Goal: Information Seeking & Learning: Learn about a topic

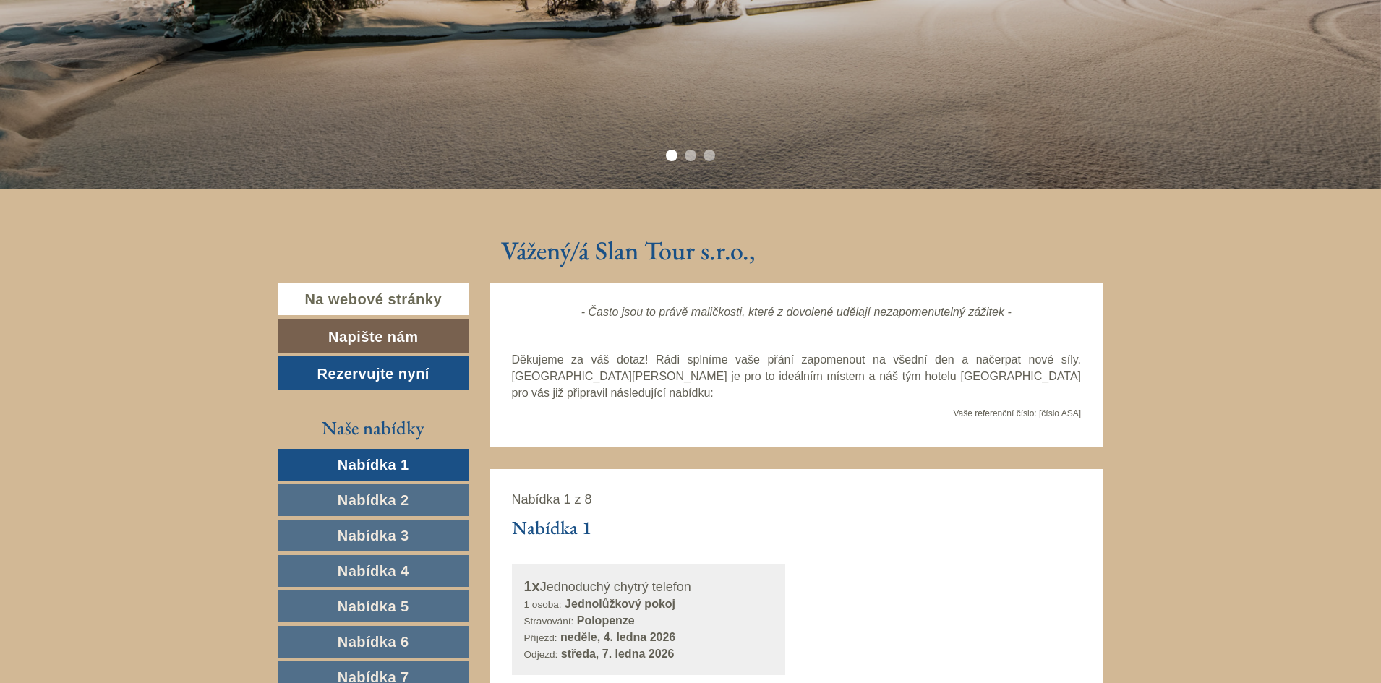
scroll to position [486, 0]
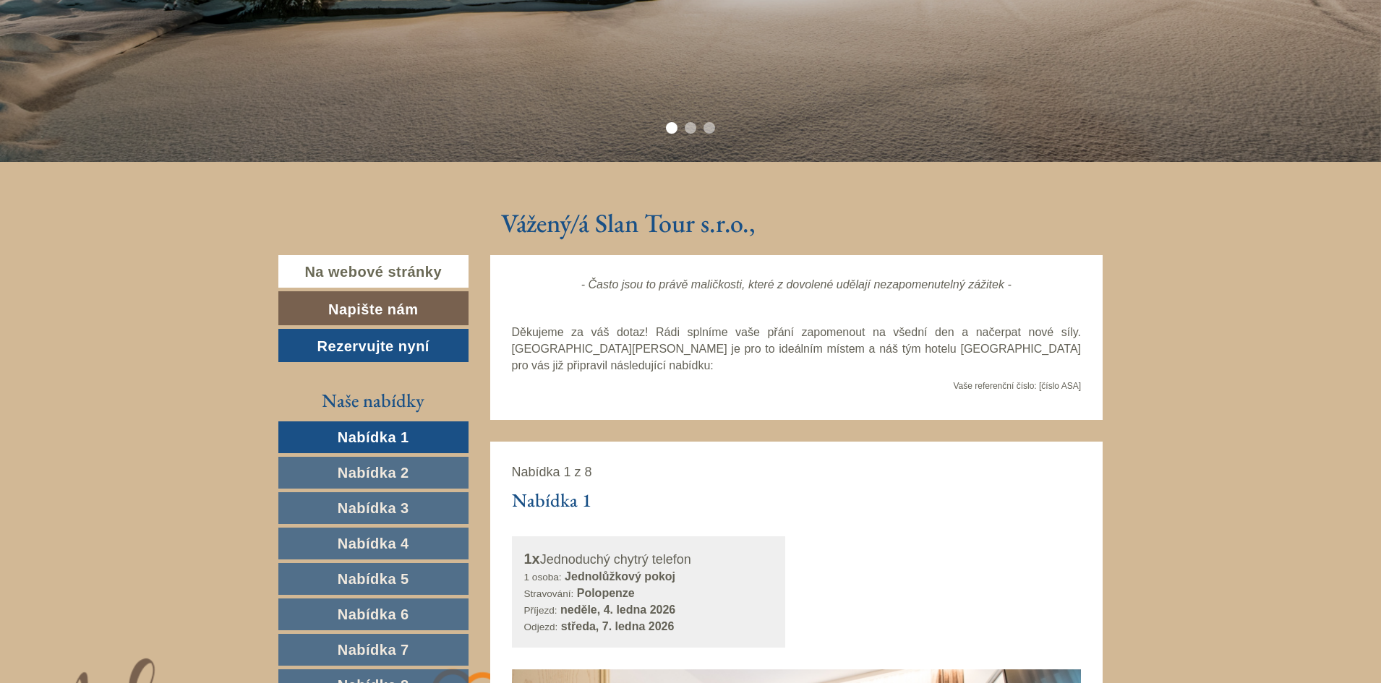
drag, startPoint x: 1388, startPoint y: 46, endPoint x: 1374, endPoint y: 140, distance: 95.0
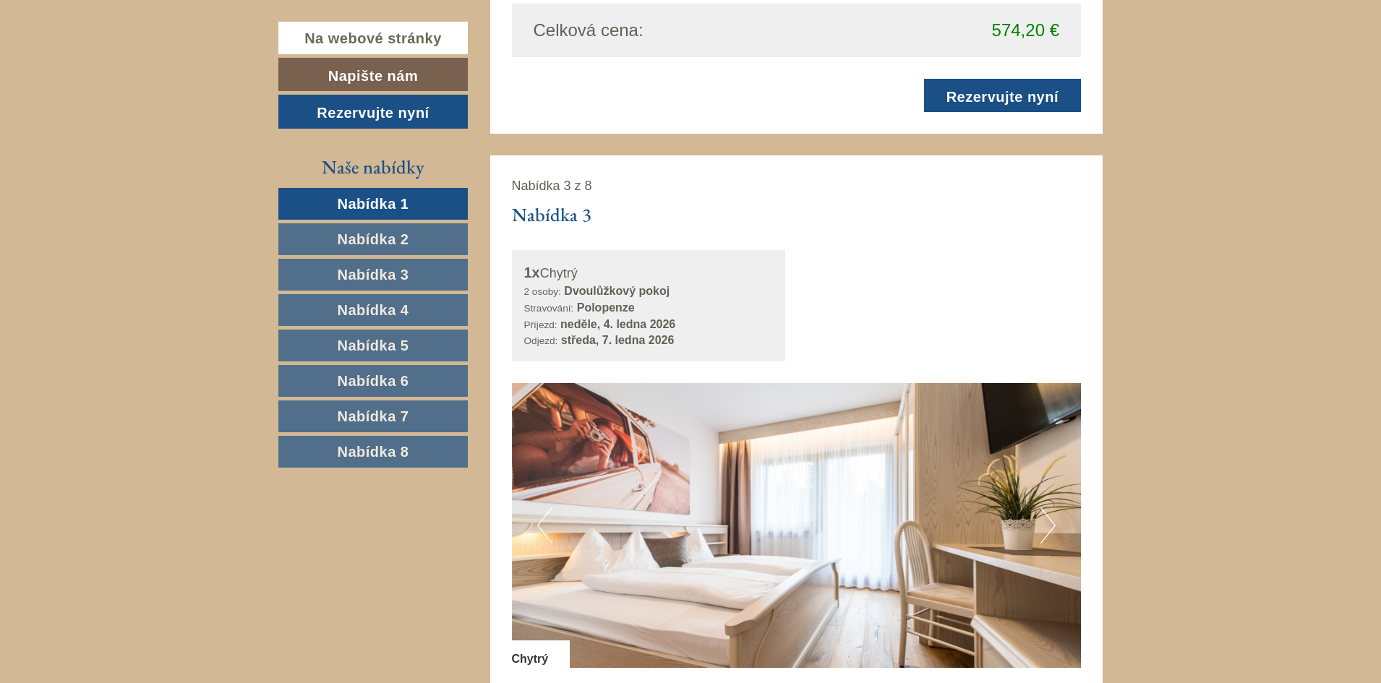
scroll to position [2669, 0]
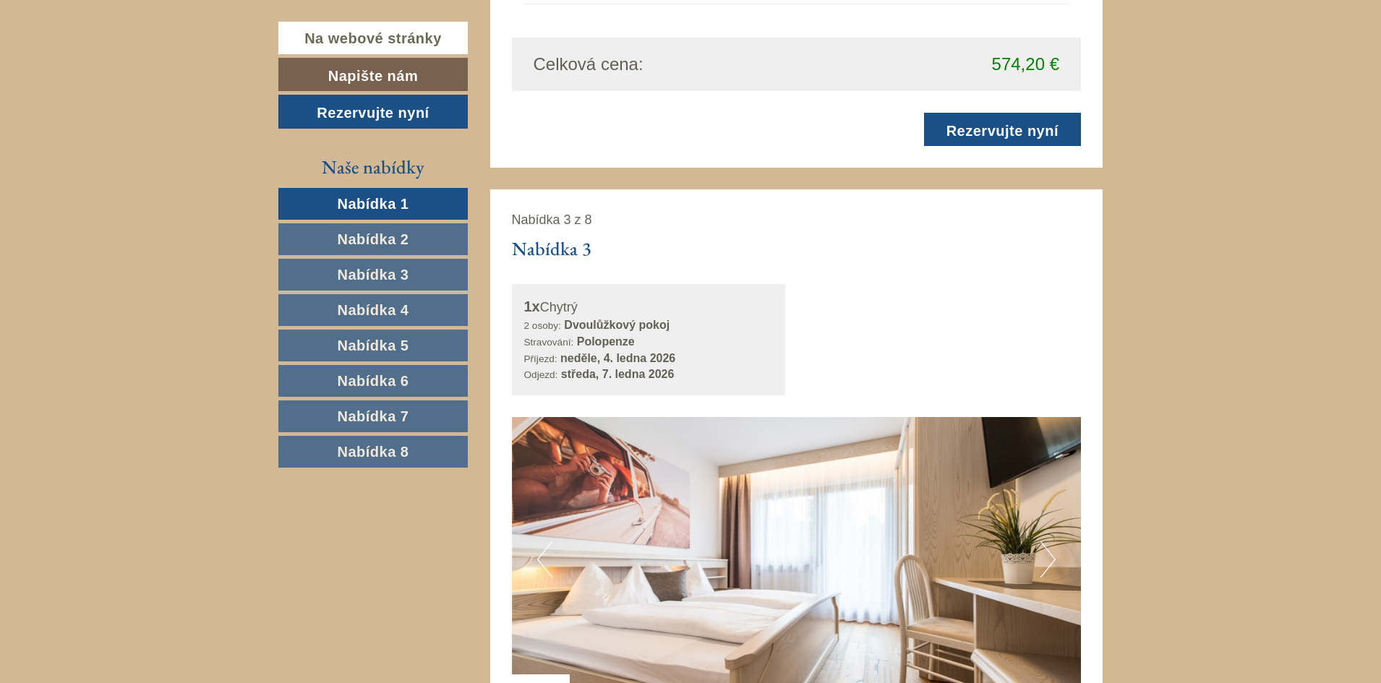
click at [388, 444] on link "Nabídka 8" at bounding box center [372, 452] width 189 height 32
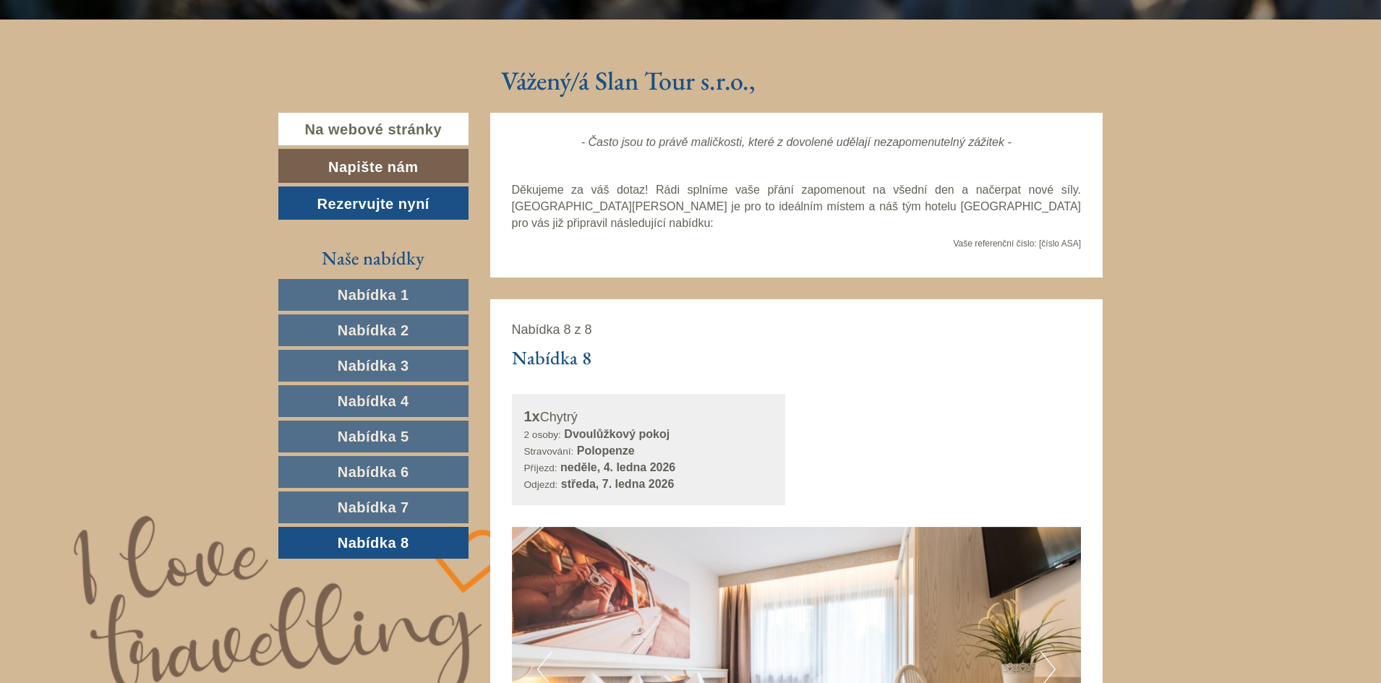
scroll to position [700, 0]
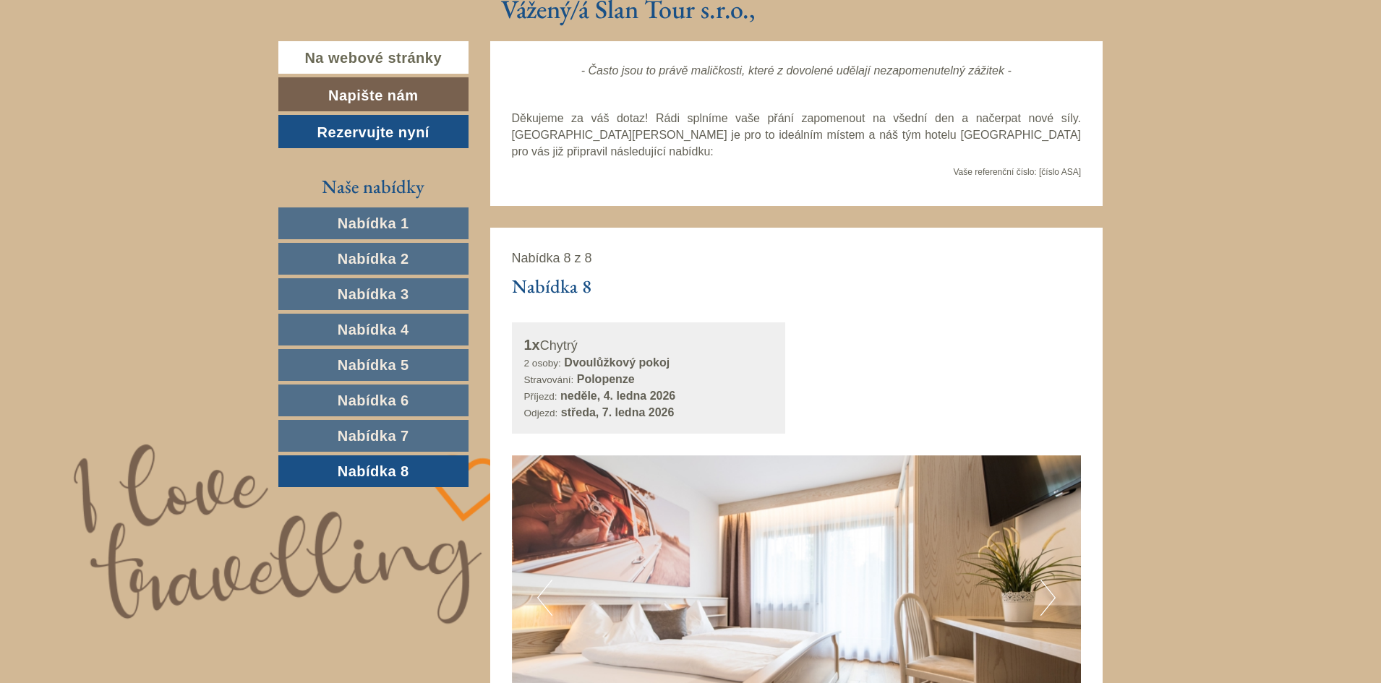
click at [394, 226] on font "Nabídka 1" at bounding box center [374, 224] width 72 height 16
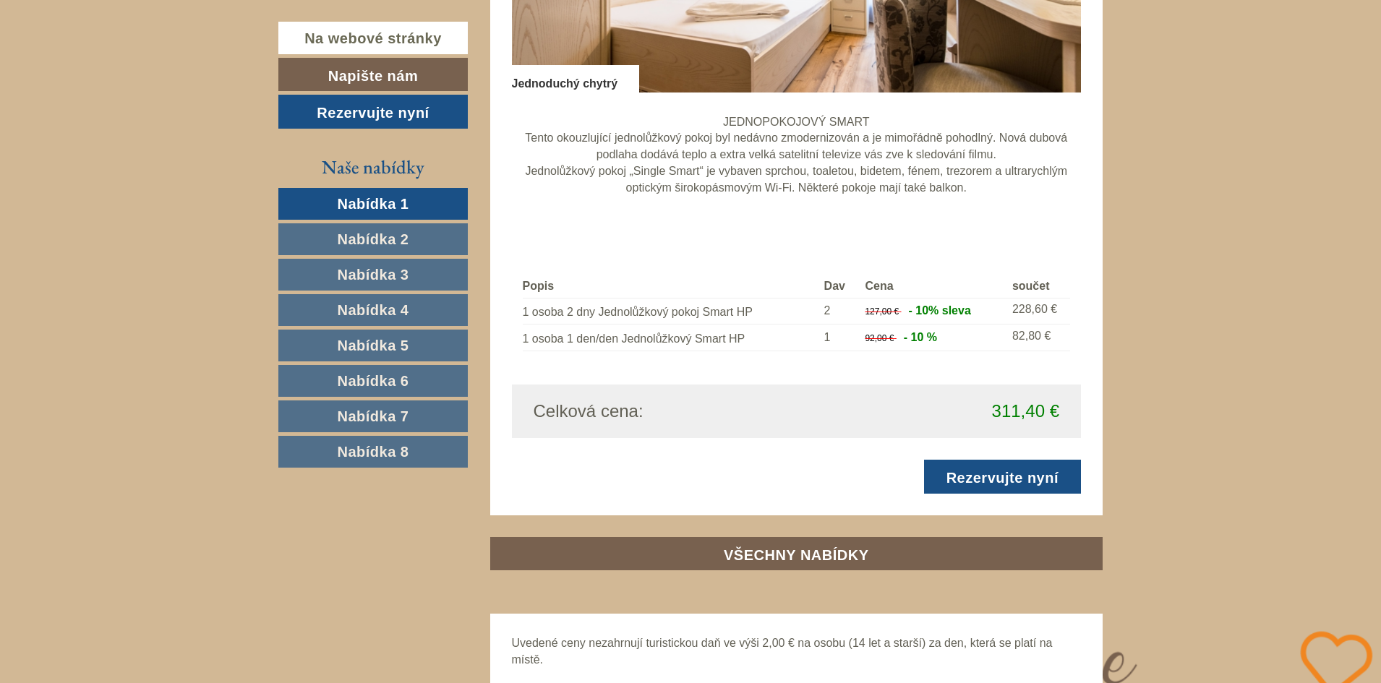
scroll to position [1339, 0]
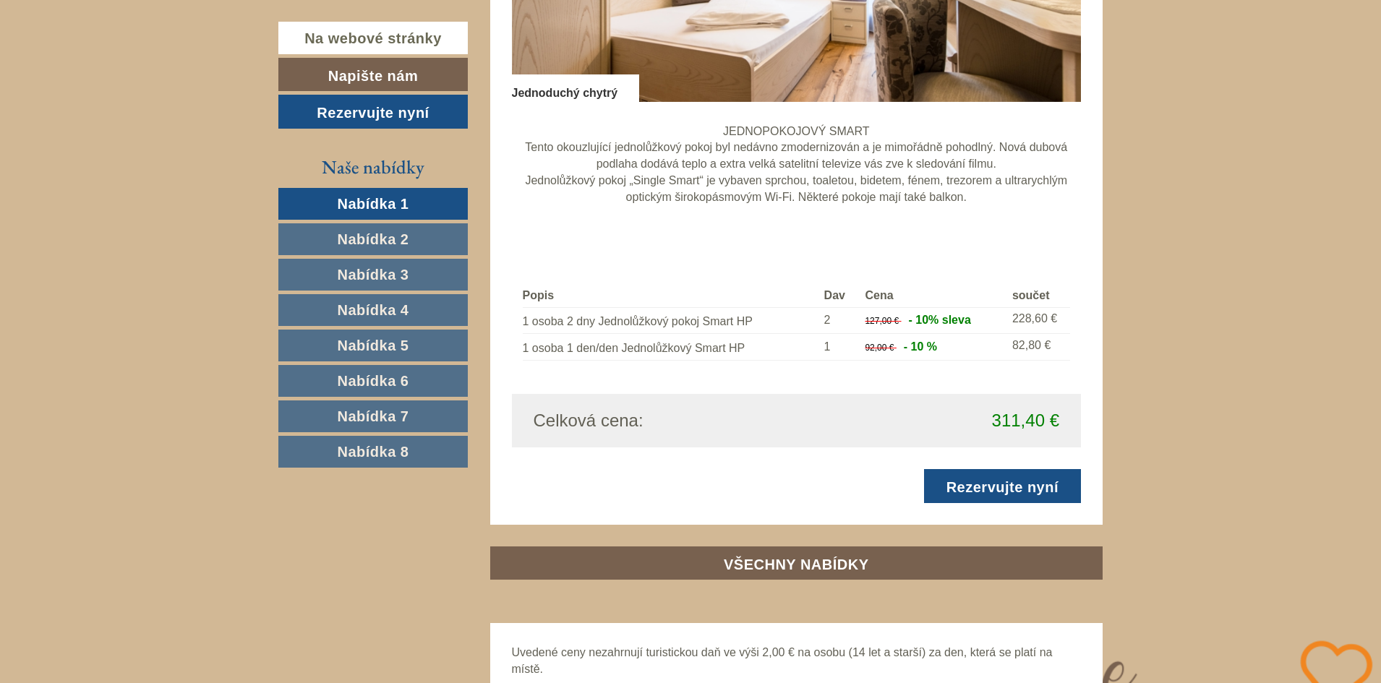
click at [375, 236] on font "Nabídka 2" at bounding box center [374, 239] width 72 height 16
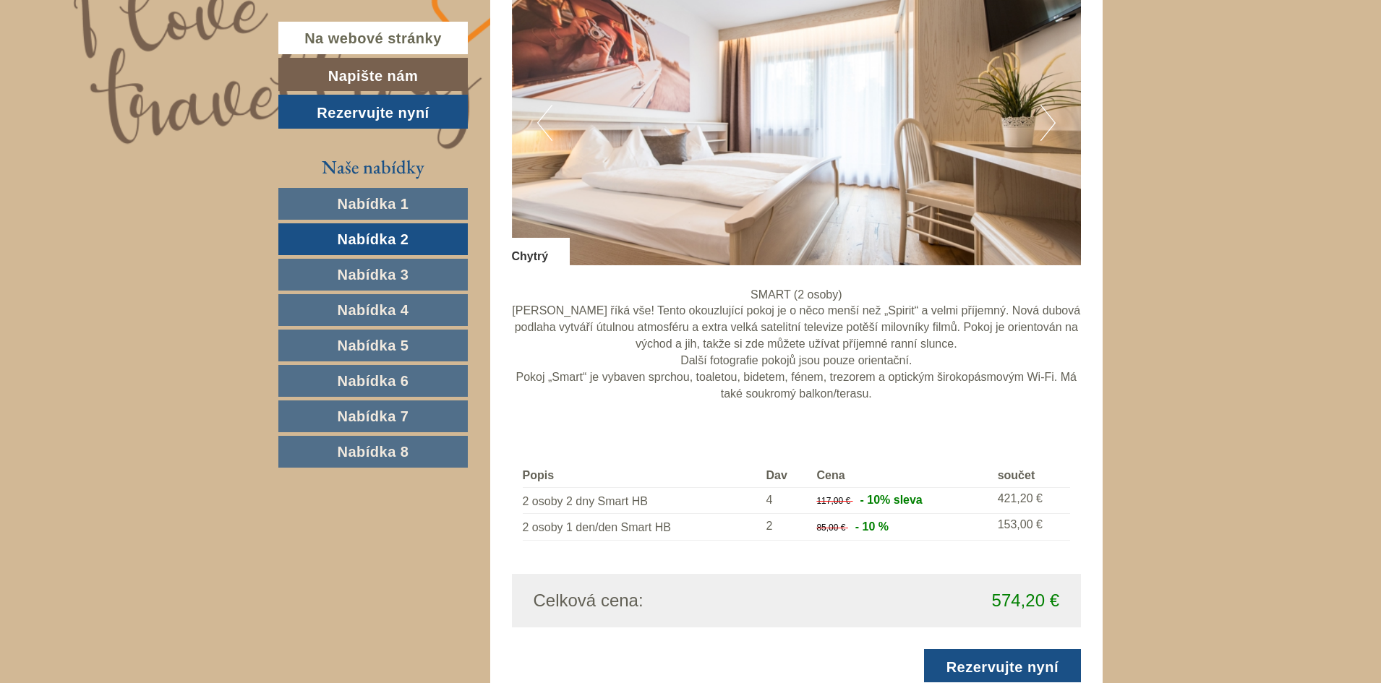
scroll to position [1189, 0]
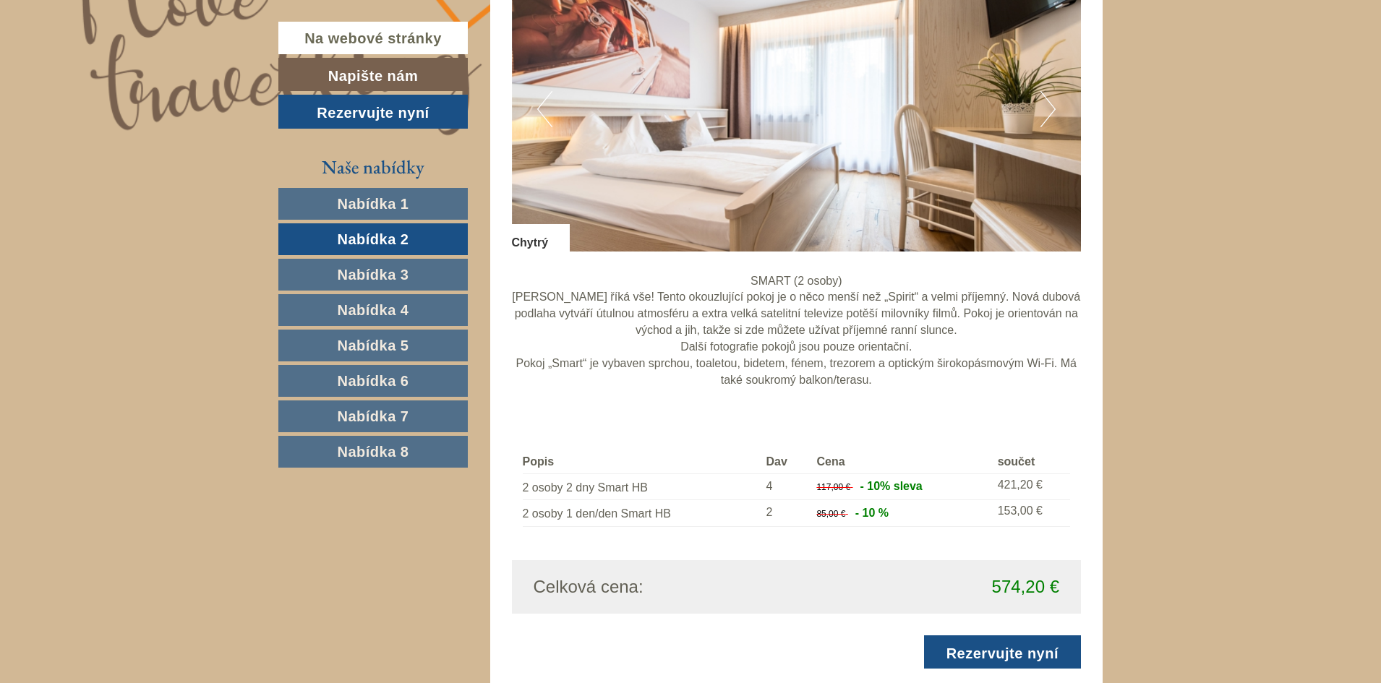
click at [370, 270] on font "Nabídka 3" at bounding box center [374, 275] width 72 height 16
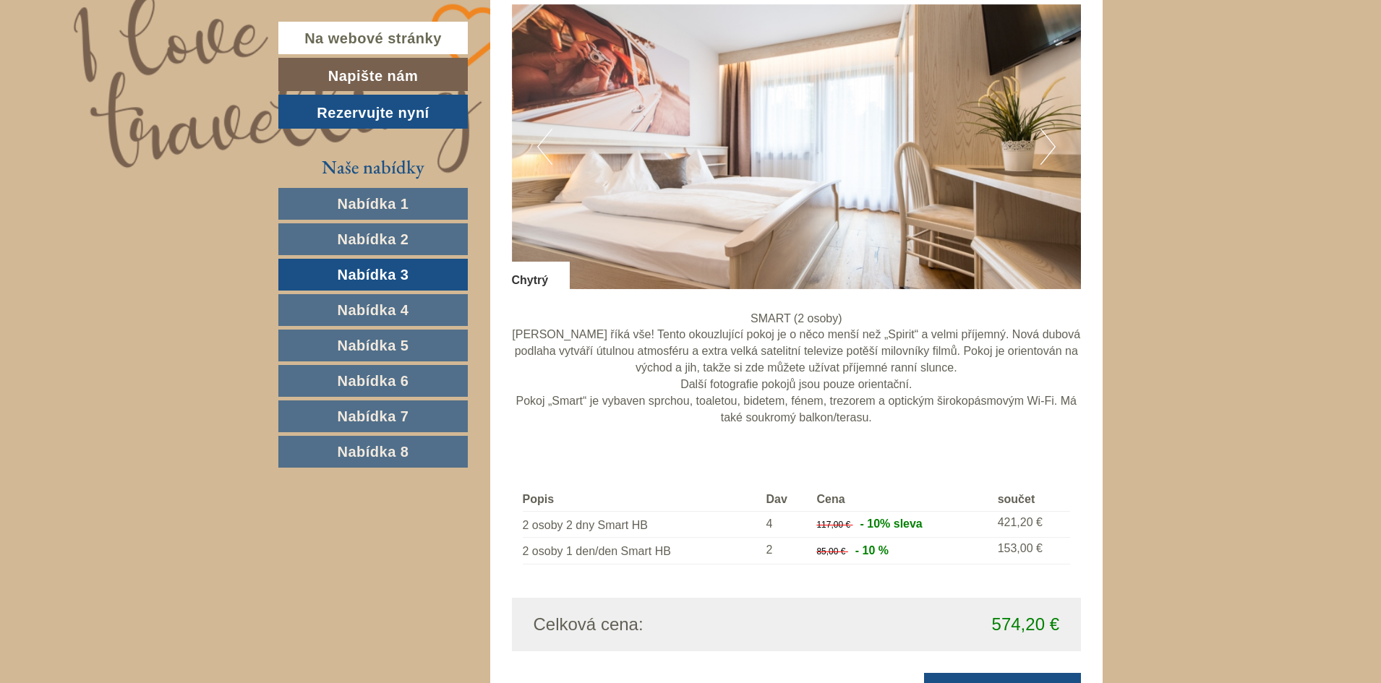
scroll to position [1136, 0]
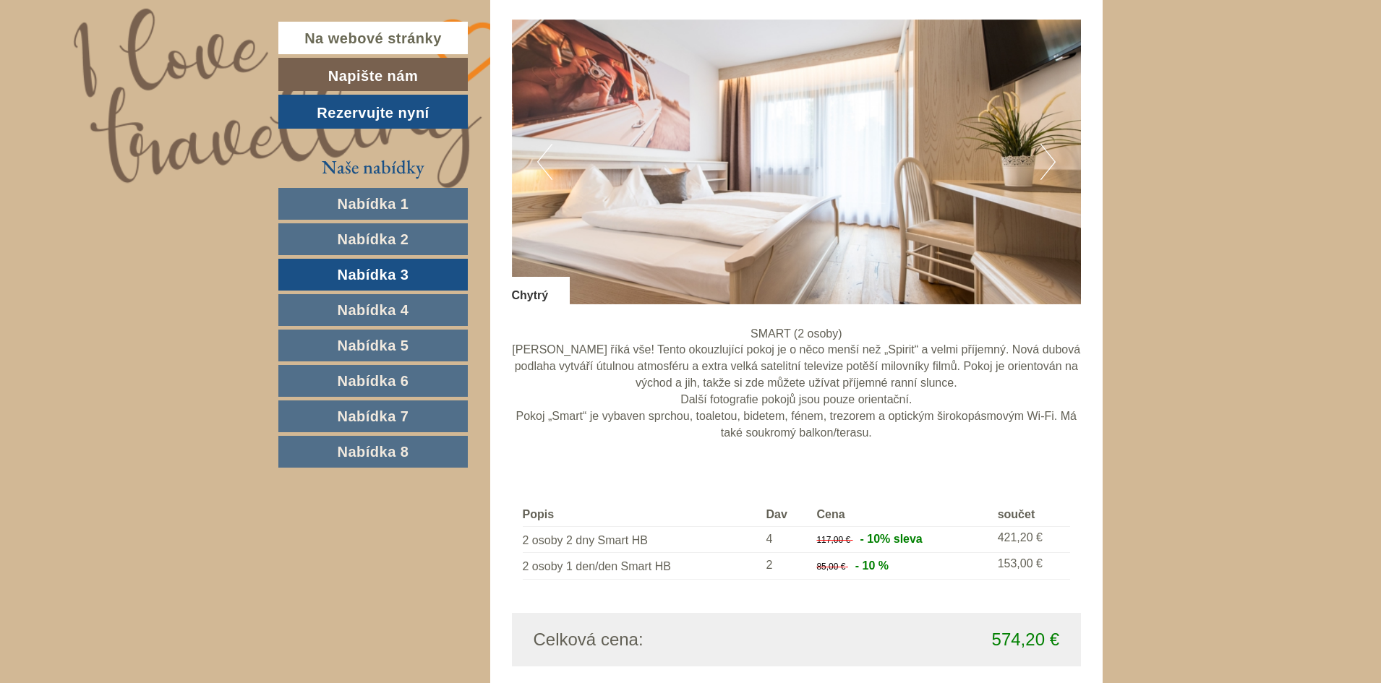
click at [346, 315] on font "Nabídka 4" at bounding box center [374, 310] width 72 height 16
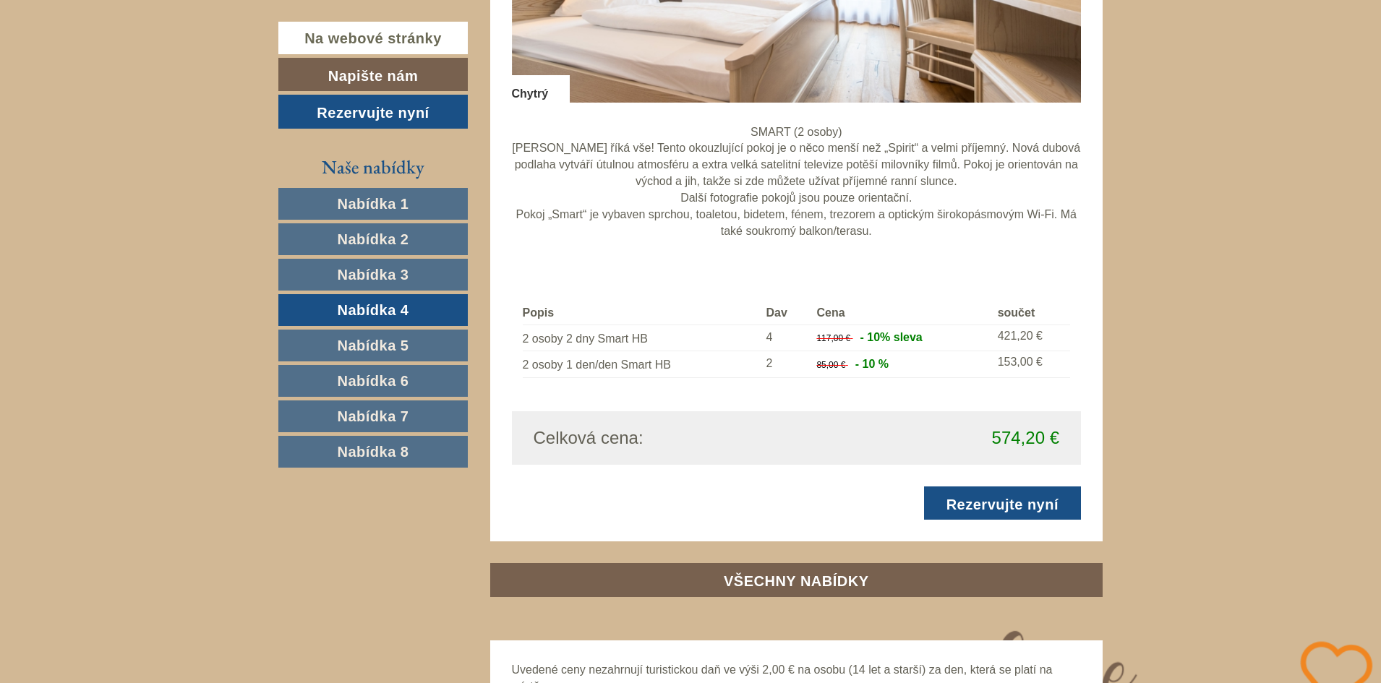
scroll to position [1323, 0]
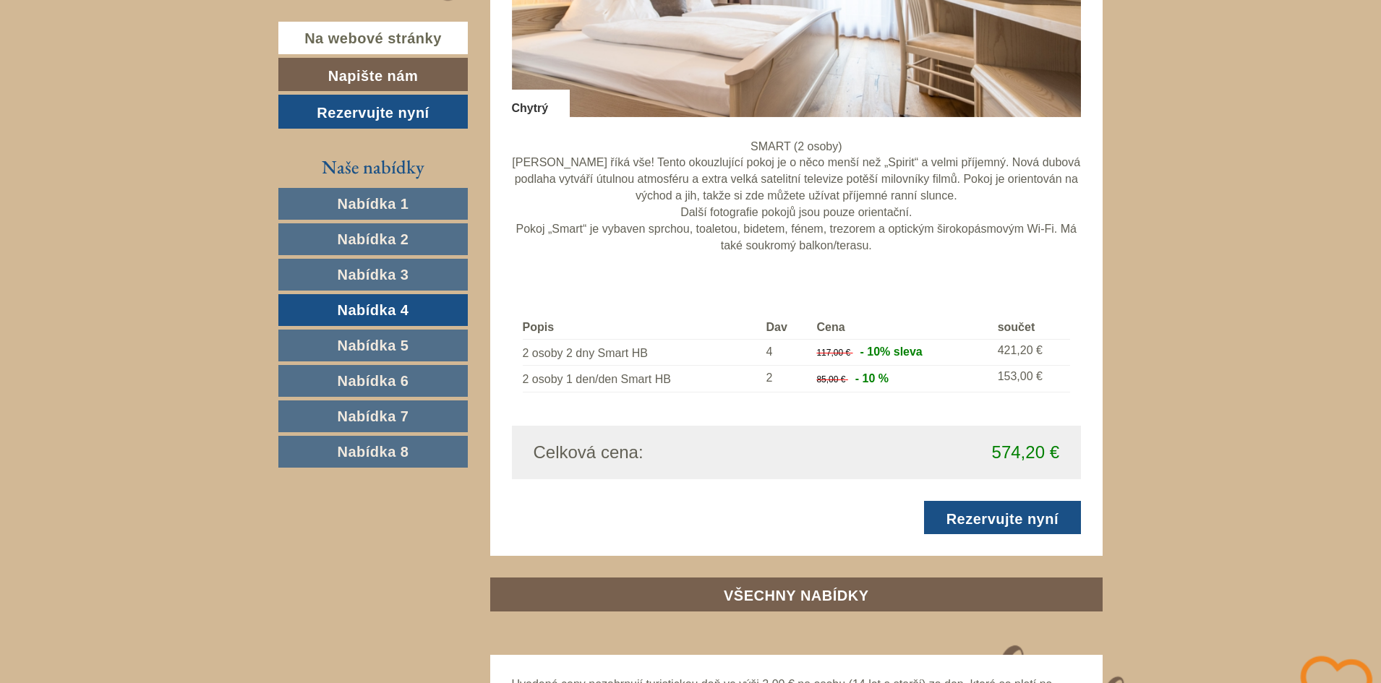
click at [374, 338] on font "Nabídka 5" at bounding box center [374, 346] width 72 height 16
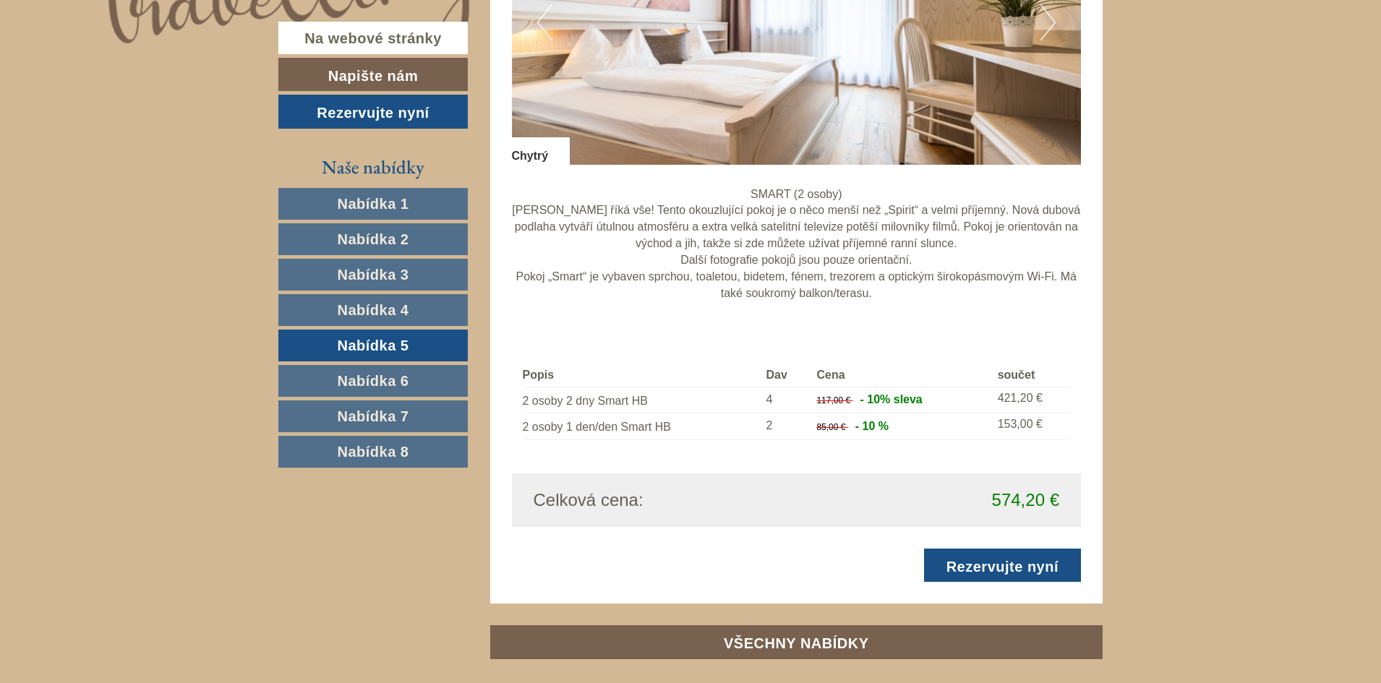
scroll to position [1257, 0]
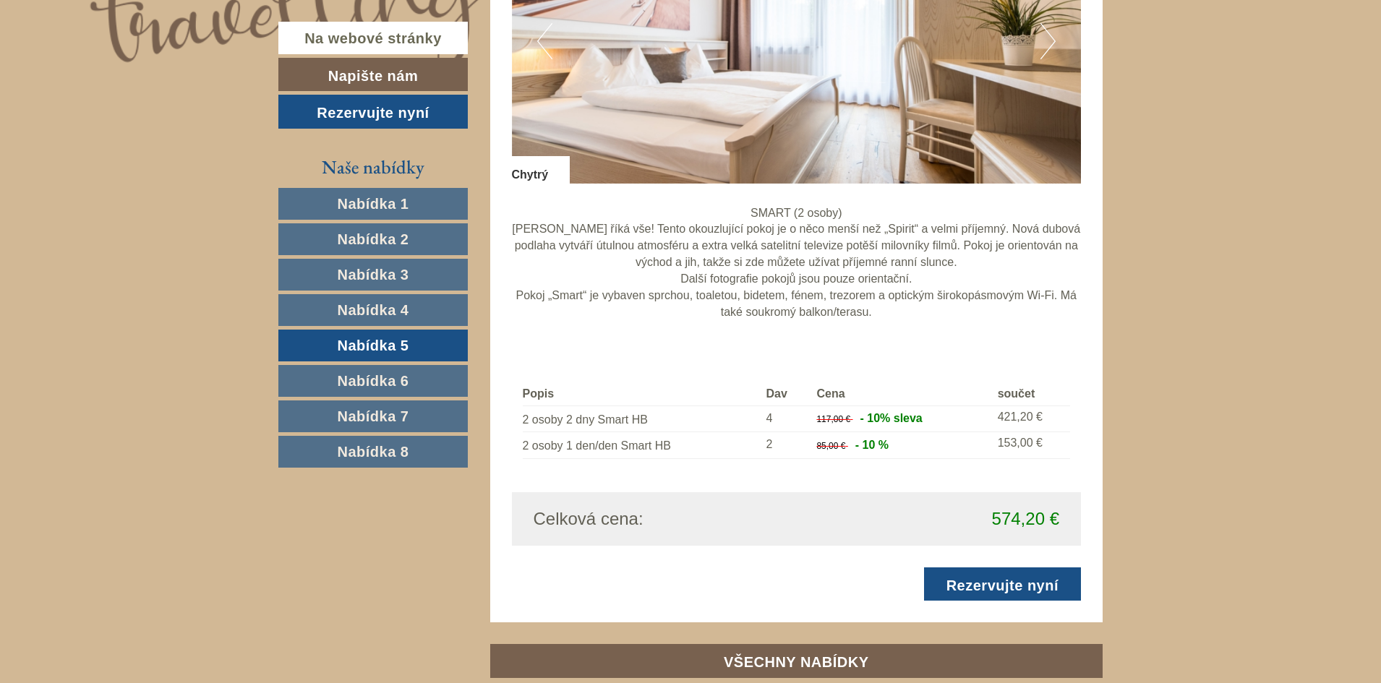
click at [374, 383] on font "Nabídka 6" at bounding box center [374, 381] width 72 height 16
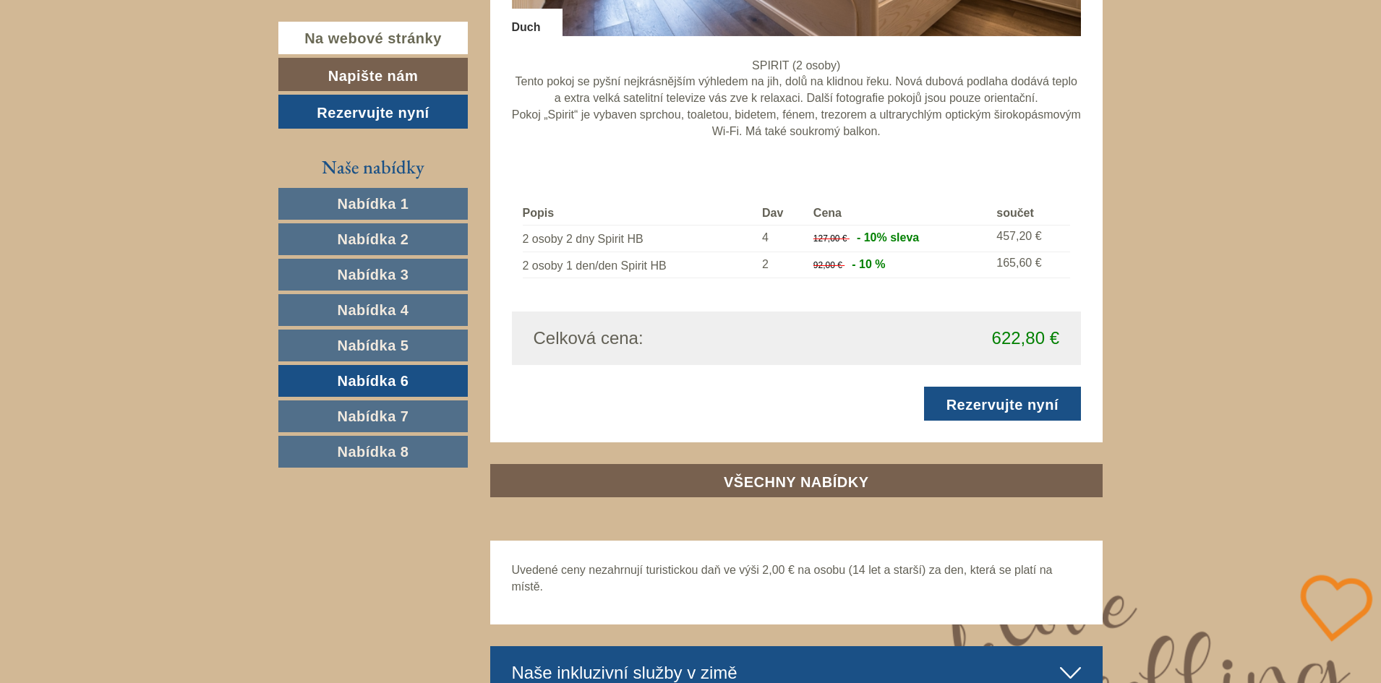
scroll to position [1428, 0]
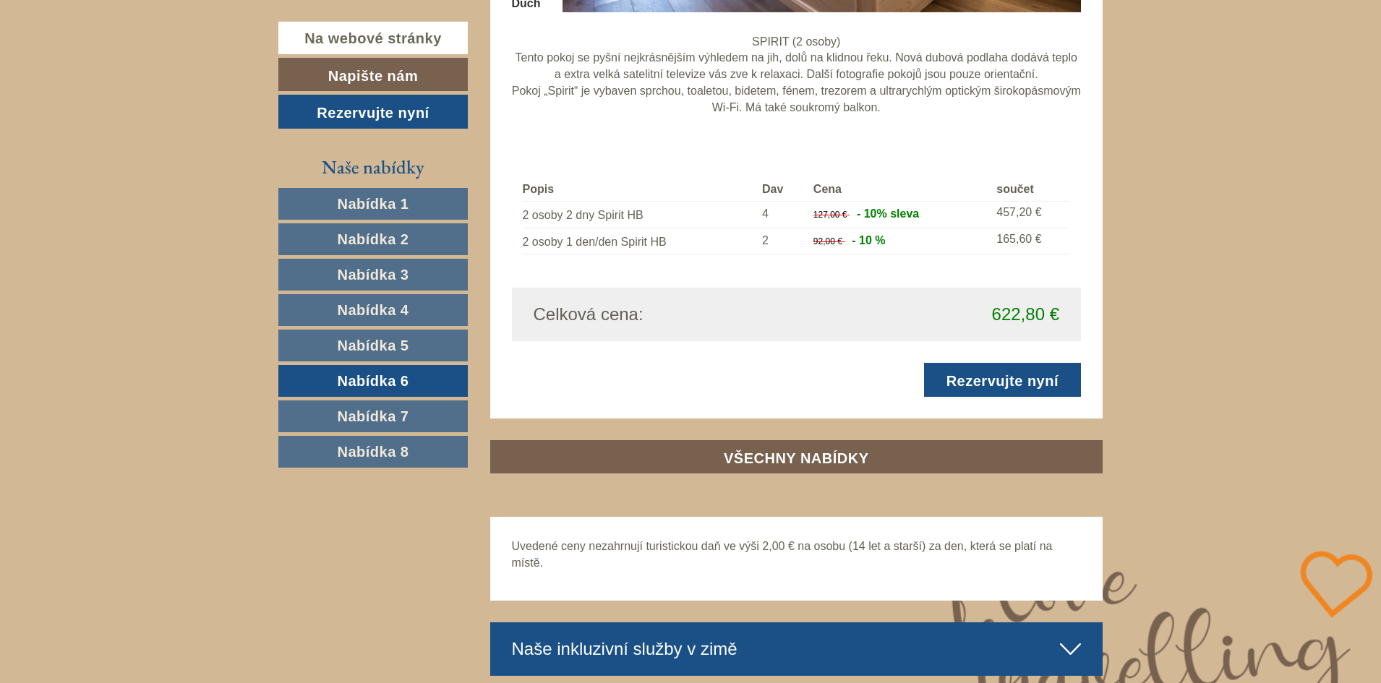
click at [364, 419] on font "Nabídka 7" at bounding box center [374, 417] width 72 height 16
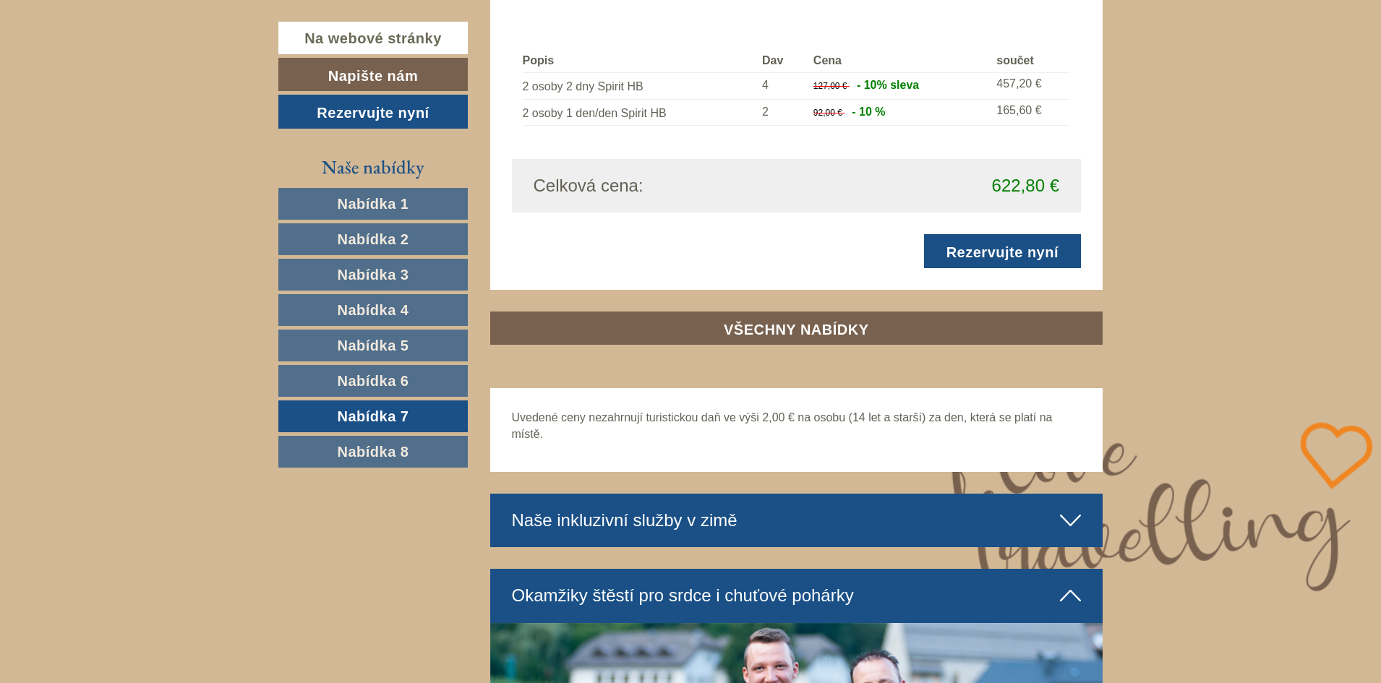
scroll to position [1495, 0]
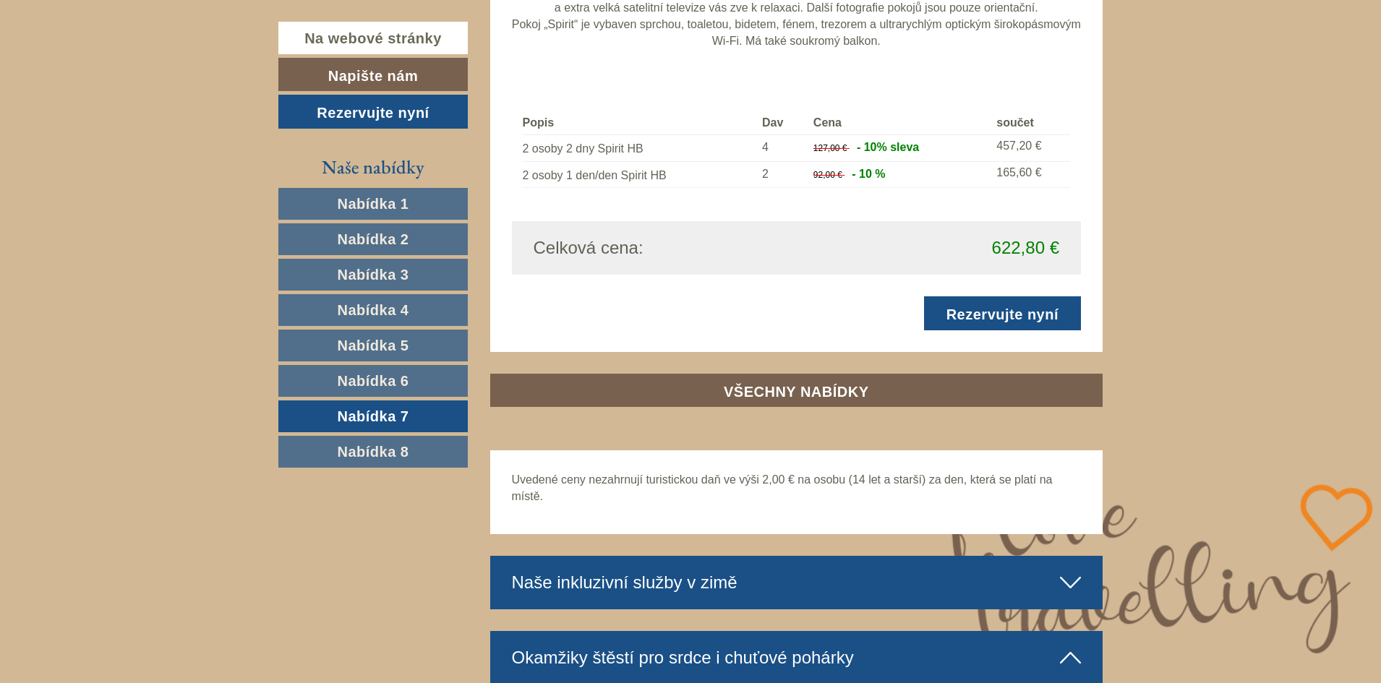
click at [371, 452] on font "Nabídka 8" at bounding box center [374, 452] width 72 height 16
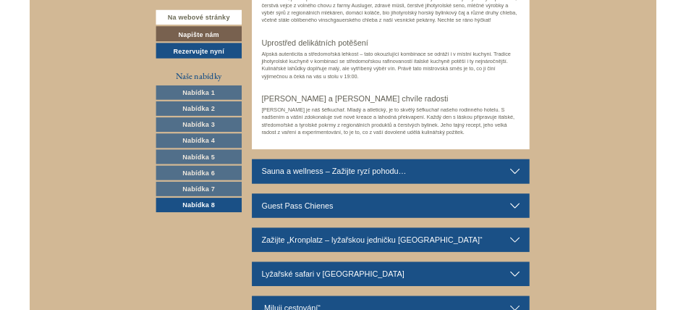
scroll to position [911, 0]
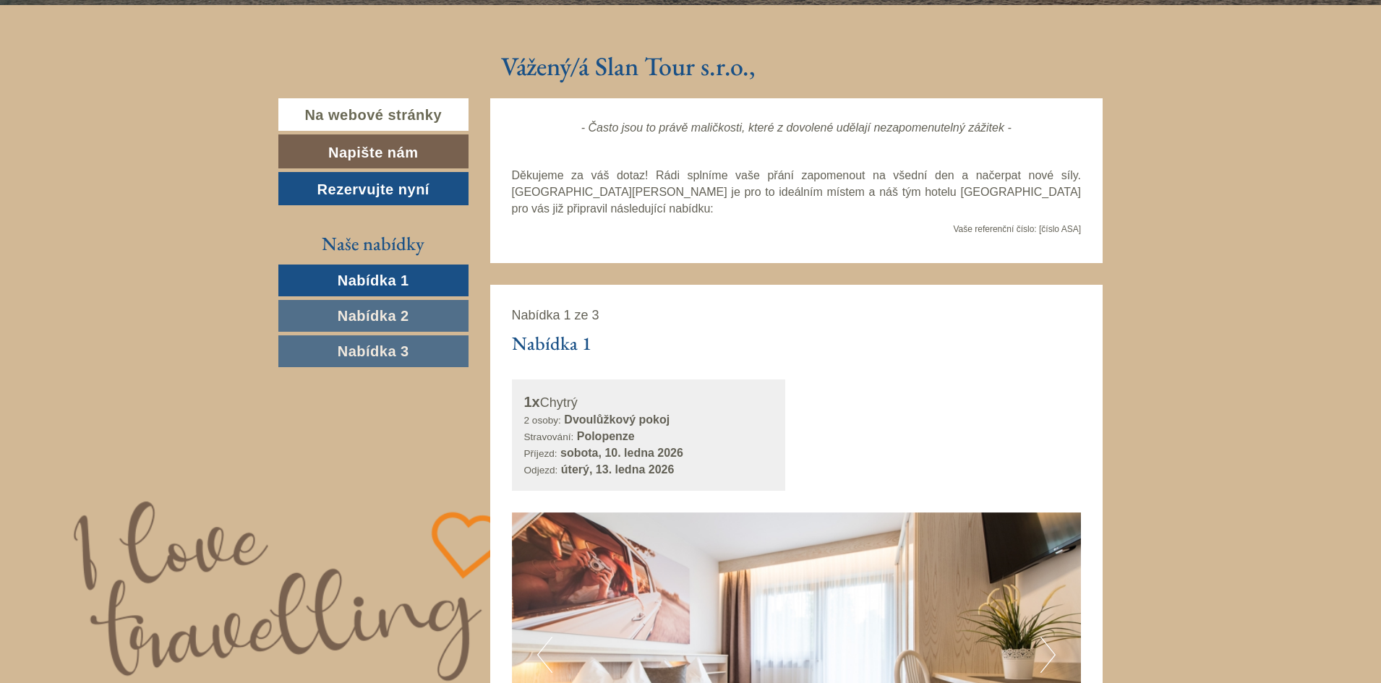
scroll to position [653, 0]
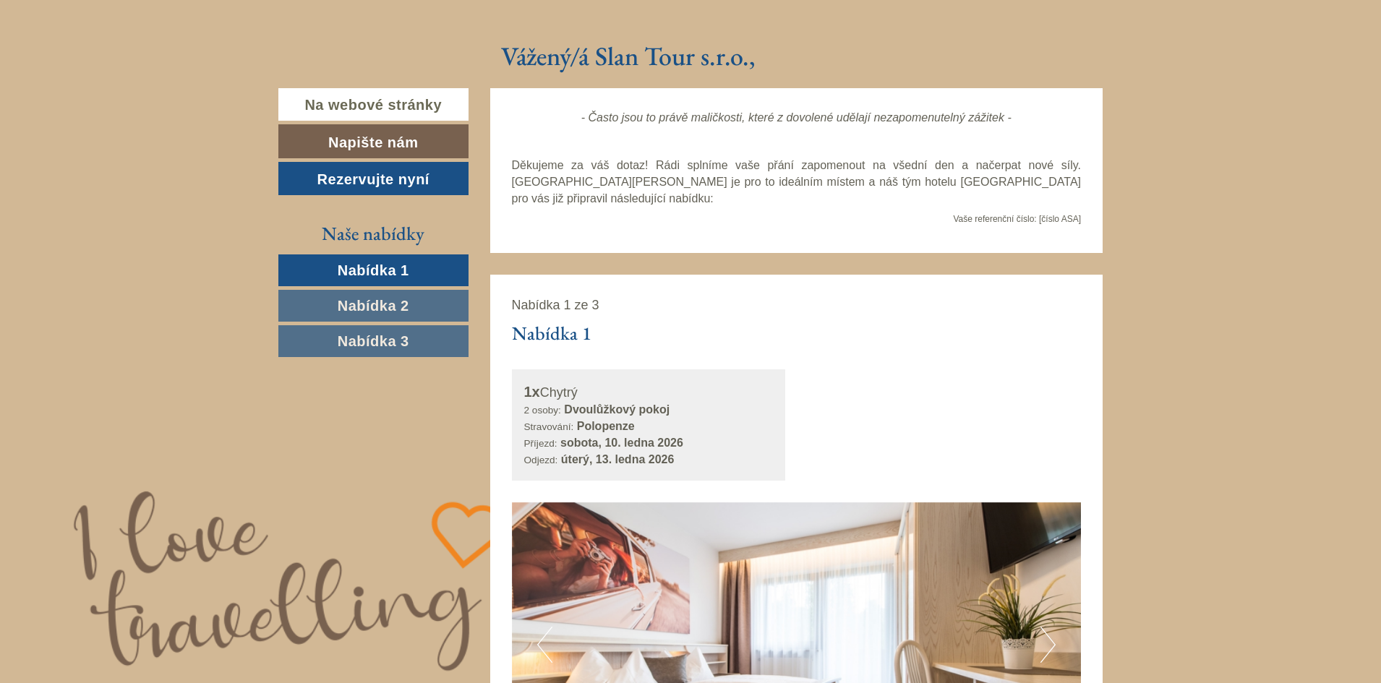
drag, startPoint x: 1388, startPoint y: 51, endPoint x: 1380, endPoint y: 221, distance: 170.1
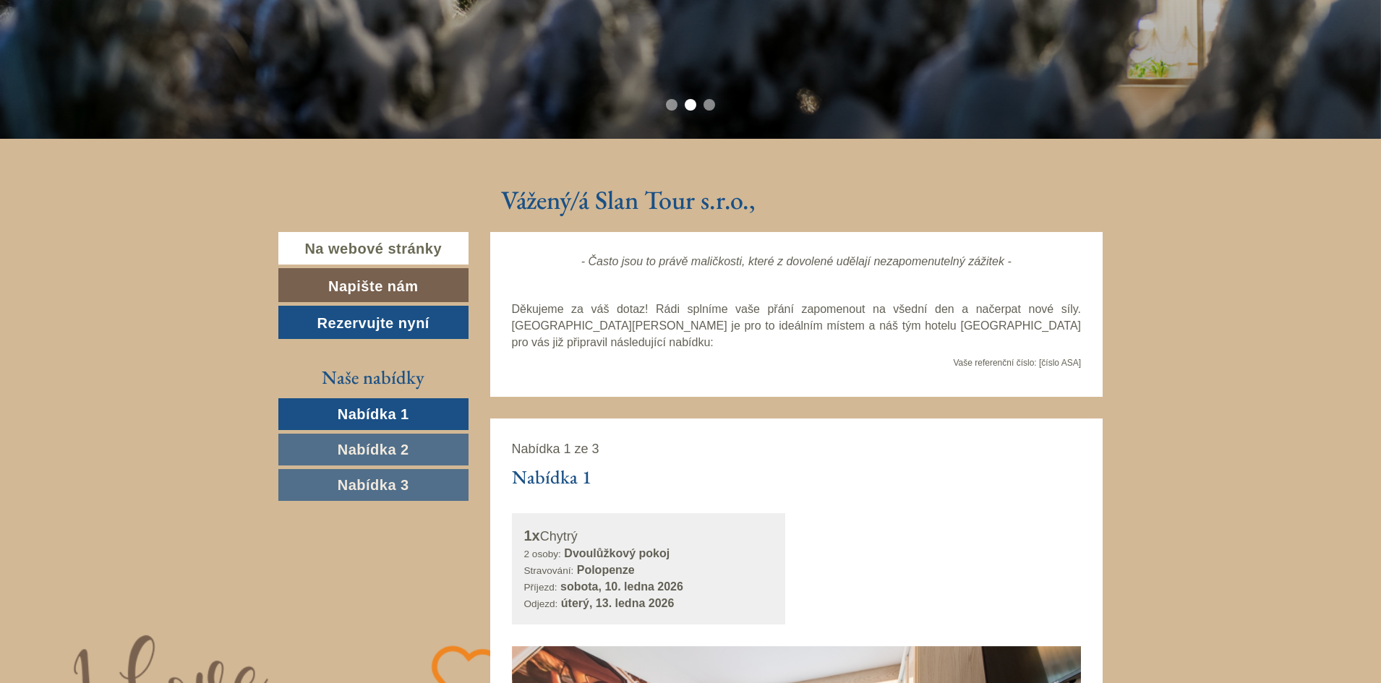
scroll to position [0, 0]
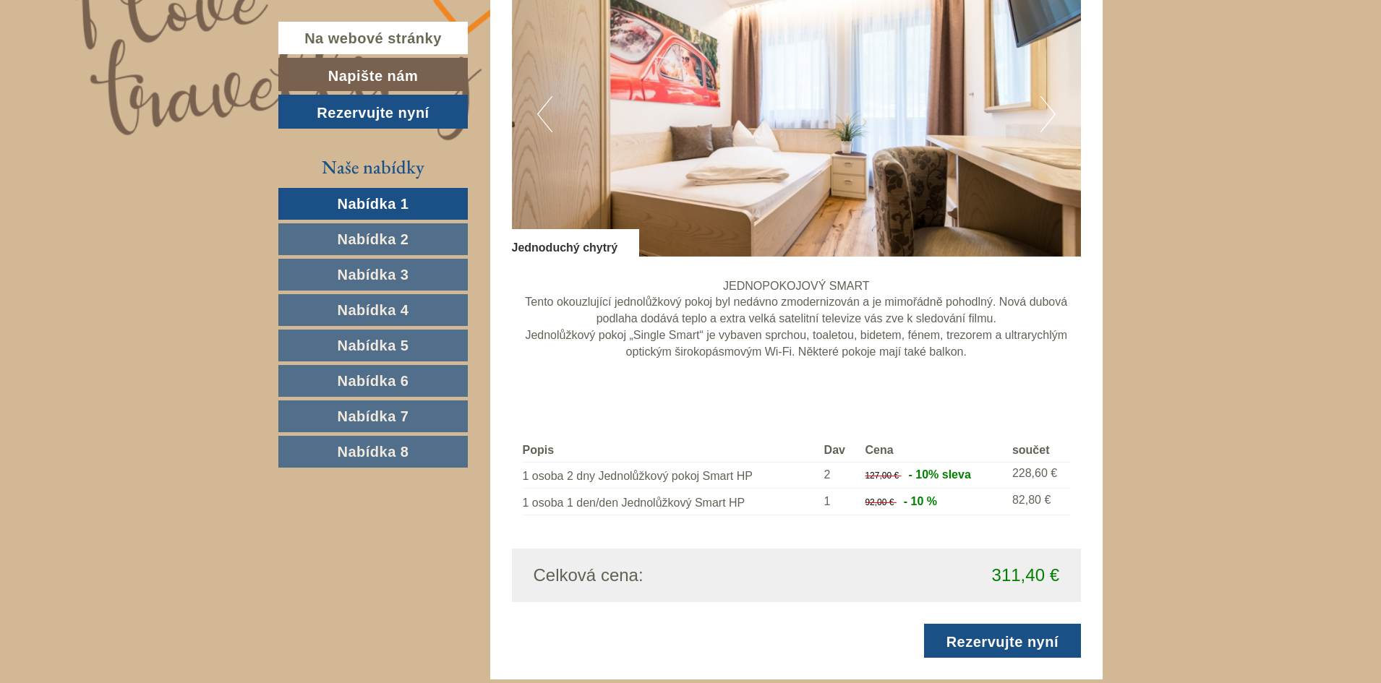
scroll to position [1202, 0]
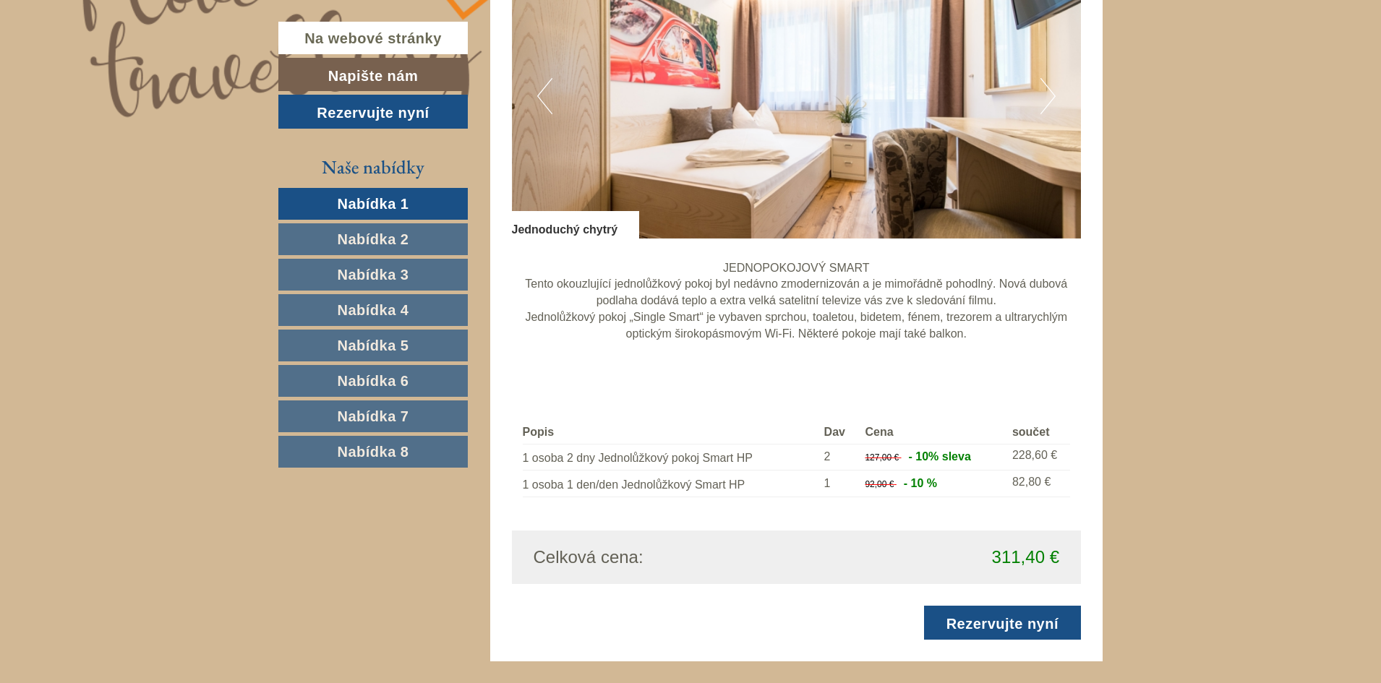
drag, startPoint x: 1388, startPoint y: 23, endPoint x: 1388, endPoint y: 189, distance: 166.3
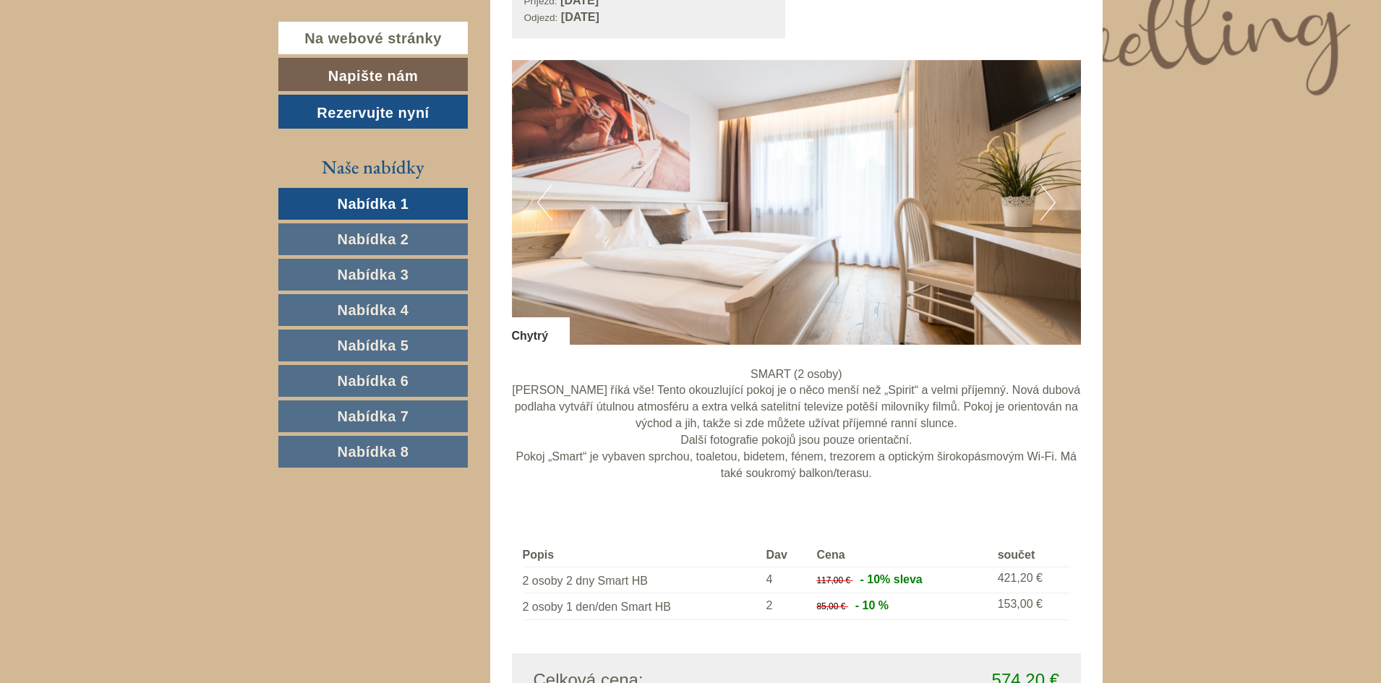
scroll to position [2169, 0]
